Goal: Navigation & Orientation: Find specific page/section

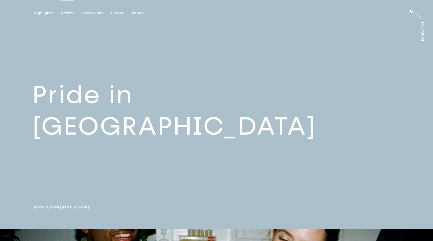
click at [63, 12] on div "Artists" at bounding box center [67, 13] width 13 height 5
click at [54, 143] on link at bounding box center [216, 114] width 433 height 229
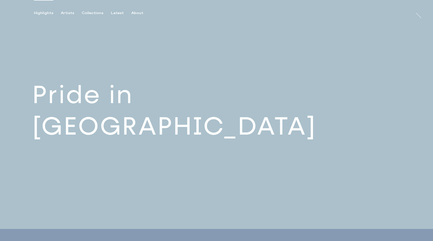
click at [66, 10] on div "Highlights Artists Collections Latest About At At [PERSON_NAME]" at bounding box center [217, 7] width 434 height 15
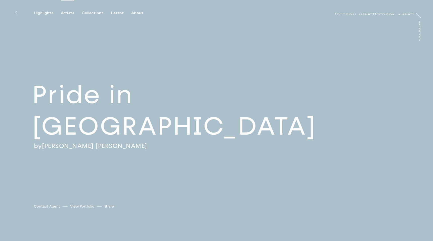
click at [67, 14] on div "Artists" at bounding box center [67, 13] width 13 height 5
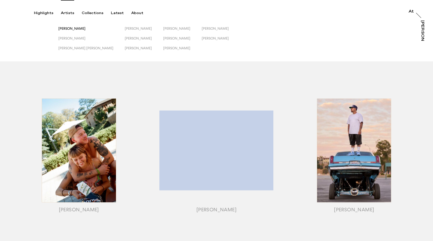
click at [85, 29] on span "[PERSON_NAME]" at bounding box center [71, 28] width 27 height 4
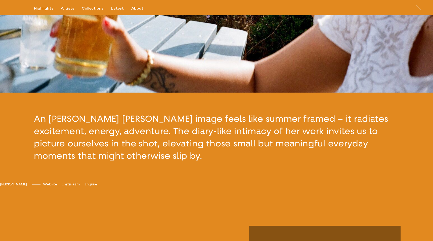
scroll to position [127, 0]
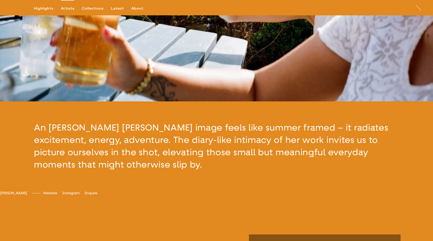
click at [67, 9] on div "Artists" at bounding box center [67, 8] width 13 height 5
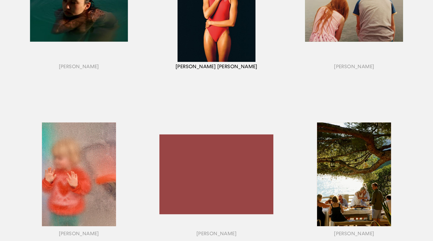
scroll to position [327, 0]
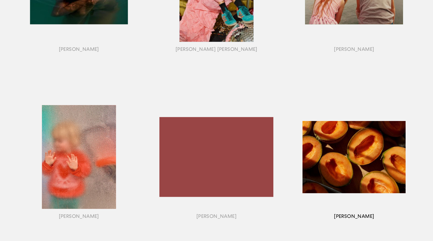
click at [357, 156] on div "button" at bounding box center [353, 163] width 137 height 157
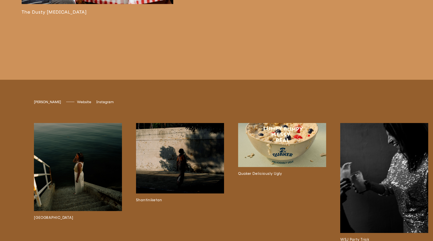
scroll to position [1328, 0]
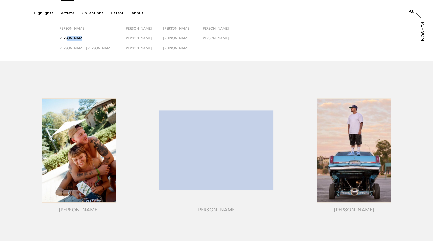
click at [63, 38] on span "[PERSON_NAME]" at bounding box center [71, 38] width 27 height 4
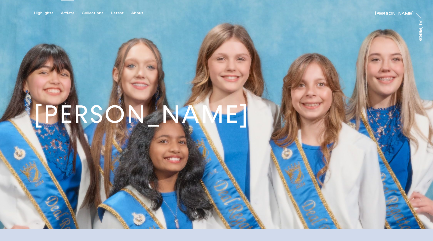
click at [69, 14] on div "Artists" at bounding box center [67, 13] width 13 height 5
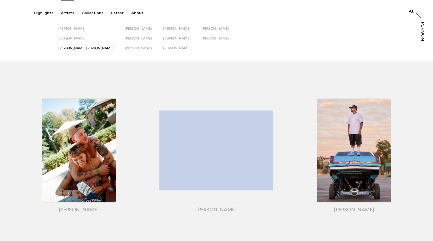
click at [73, 48] on span "[PERSON_NAME] [PERSON_NAME]" at bounding box center [85, 48] width 55 height 4
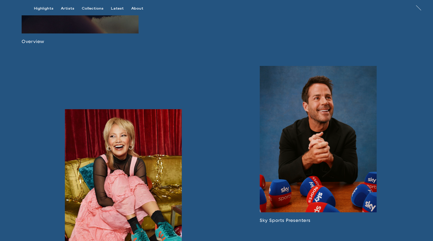
scroll to position [464, 0]
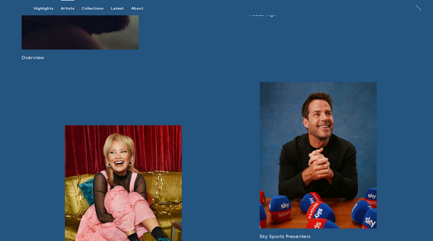
click at [68, 9] on div "Artists" at bounding box center [67, 8] width 13 height 5
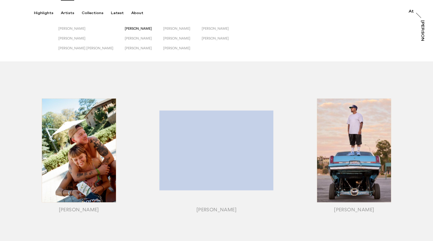
click at [125, 27] on span "[PERSON_NAME]" at bounding box center [138, 28] width 27 height 4
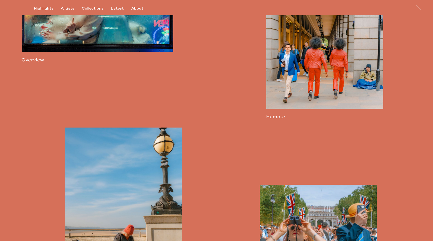
scroll to position [245, 0]
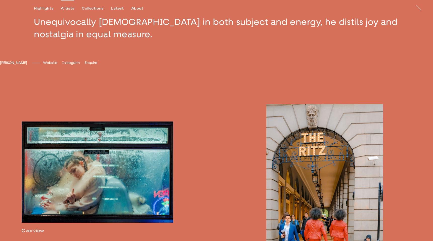
click at [61, 10] on div "Artists" at bounding box center [67, 8] width 13 height 5
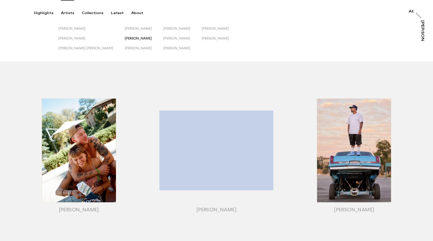
click at [125, 39] on span "[PERSON_NAME]" at bounding box center [138, 38] width 27 height 4
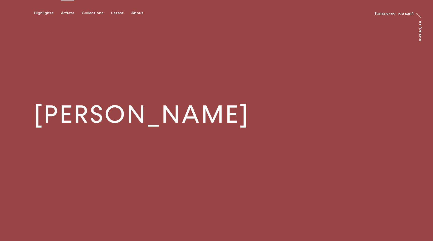
click at [69, 12] on div "Artists" at bounding box center [67, 13] width 13 height 5
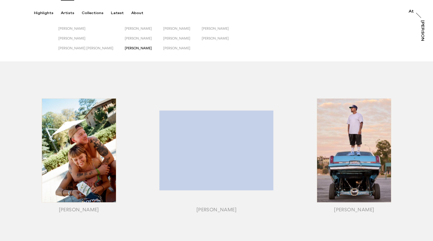
click at [125, 48] on span "[PERSON_NAME]" at bounding box center [138, 48] width 27 height 4
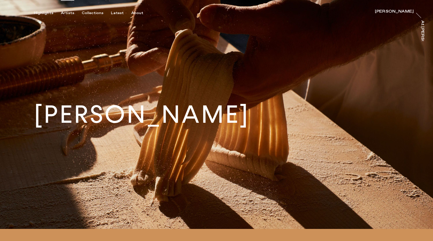
click at [66, 11] on div "Artists" at bounding box center [67, 13] width 13 height 5
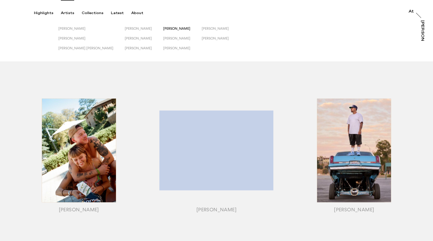
click at [163, 27] on span "[PERSON_NAME]" at bounding box center [176, 28] width 27 height 4
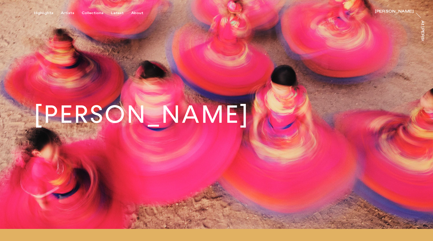
click at [73, 15] on button "Artists" at bounding box center [71, 13] width 21 height 5
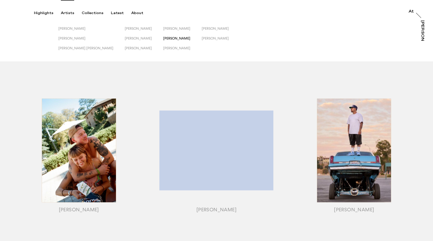
click at [163, 38] on span "[PERSON_NAME]" at bounding box center [176, 38] width 27 height 4
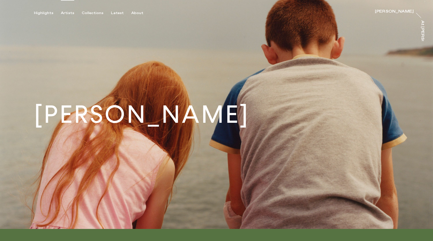
click at [71, 12] on div "Artists" at bounding box center [67, 13] width 13 height 5
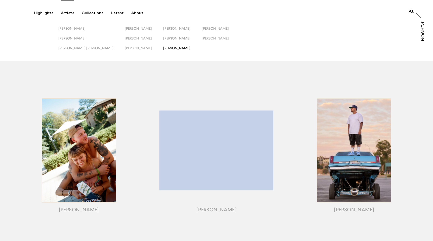
click at [163, 48] on span "[PERSON_NAME]" at bounding box center [176, 48] width 27 height 4
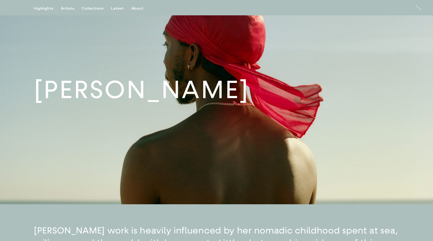
scroll to position [21, 0]
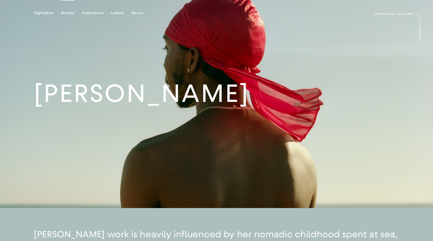
click at [71, 12] on div "Artists" at bounding box center [67, 13] width 13 height 5
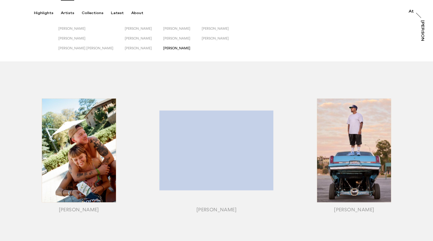
click at [166, 47] on span "[PERSON_NAME]" at bounding box center [176, 48] width 27 height 4
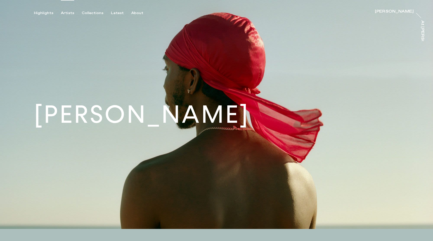
click at [65, 12] on div "Artists" at bounding box center [67, 13] width 13 height 5
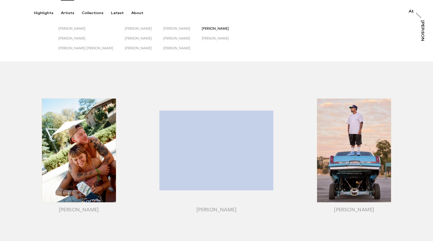
click at [203, 29] on span "[PERSON_NAME]" at bounding box center [215, 28] width 27 height 4
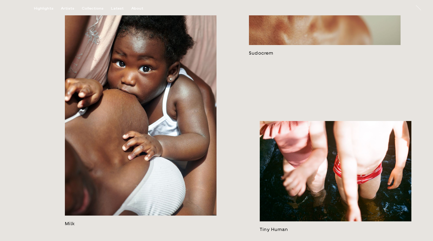
scroll to position [514, 0]
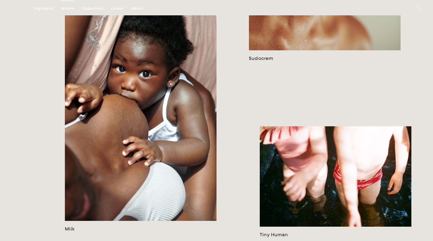
click at [64, 9] on div "Artists" at bounding box center [67, 8] width 13 height 5
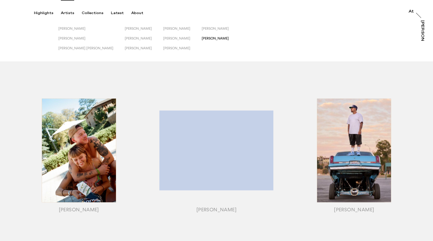
click at [202, 38] on span "[PERSON_NAME]" at bounding box center [215, 38] width 27 height 4
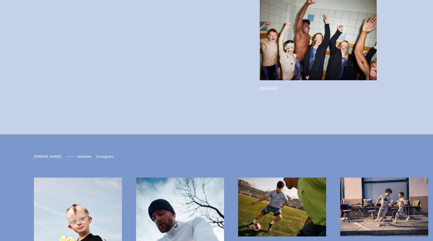
scroll to position [1354, 0]
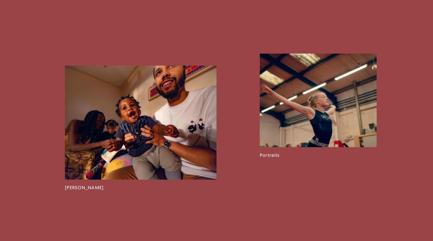
scroll to position [873, 0]
